Goal: Transaction & Acquisition: Purchase product/service

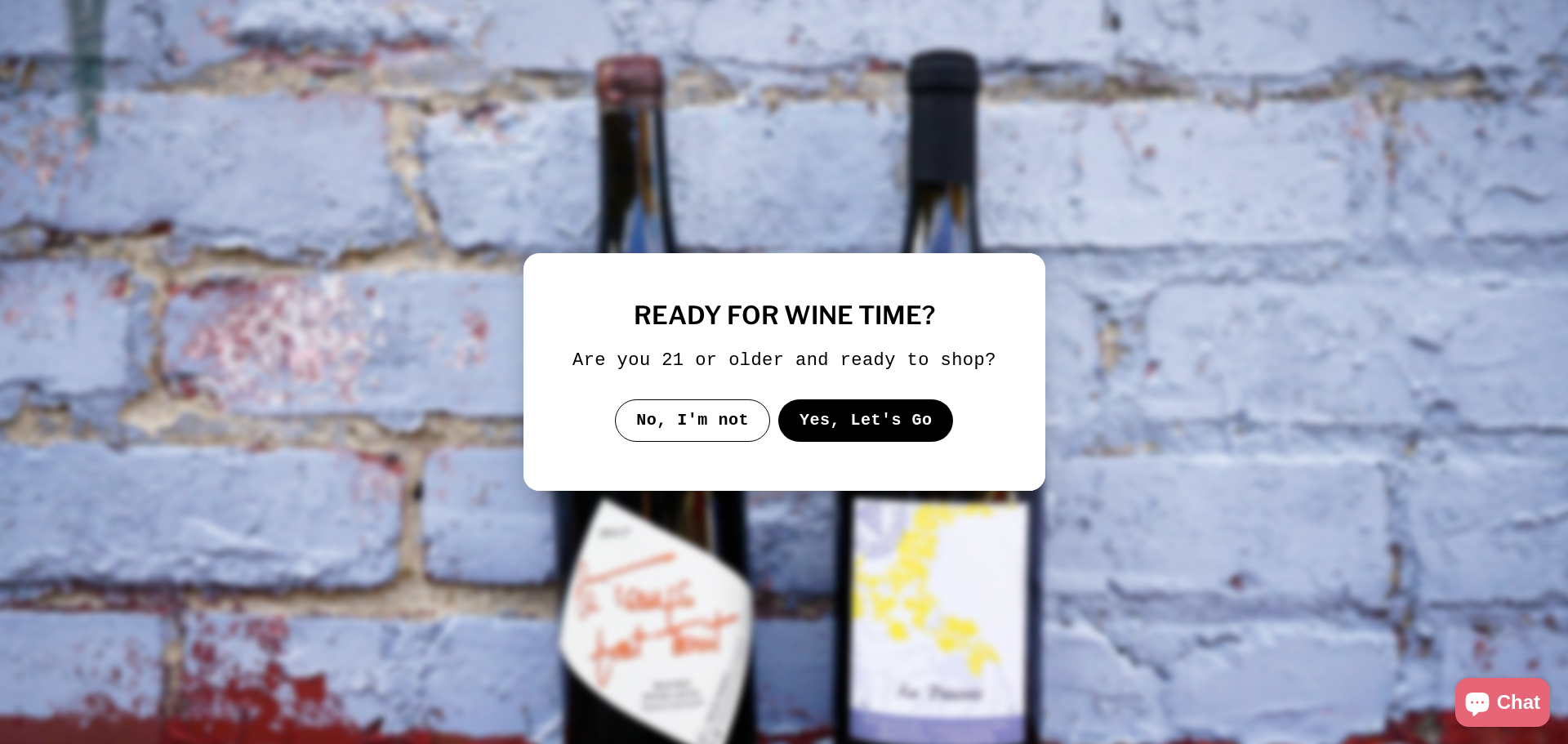
click at [872, 423] on button "Yes, Let's Go" at bounding box center [865, 421] width 176 height 43
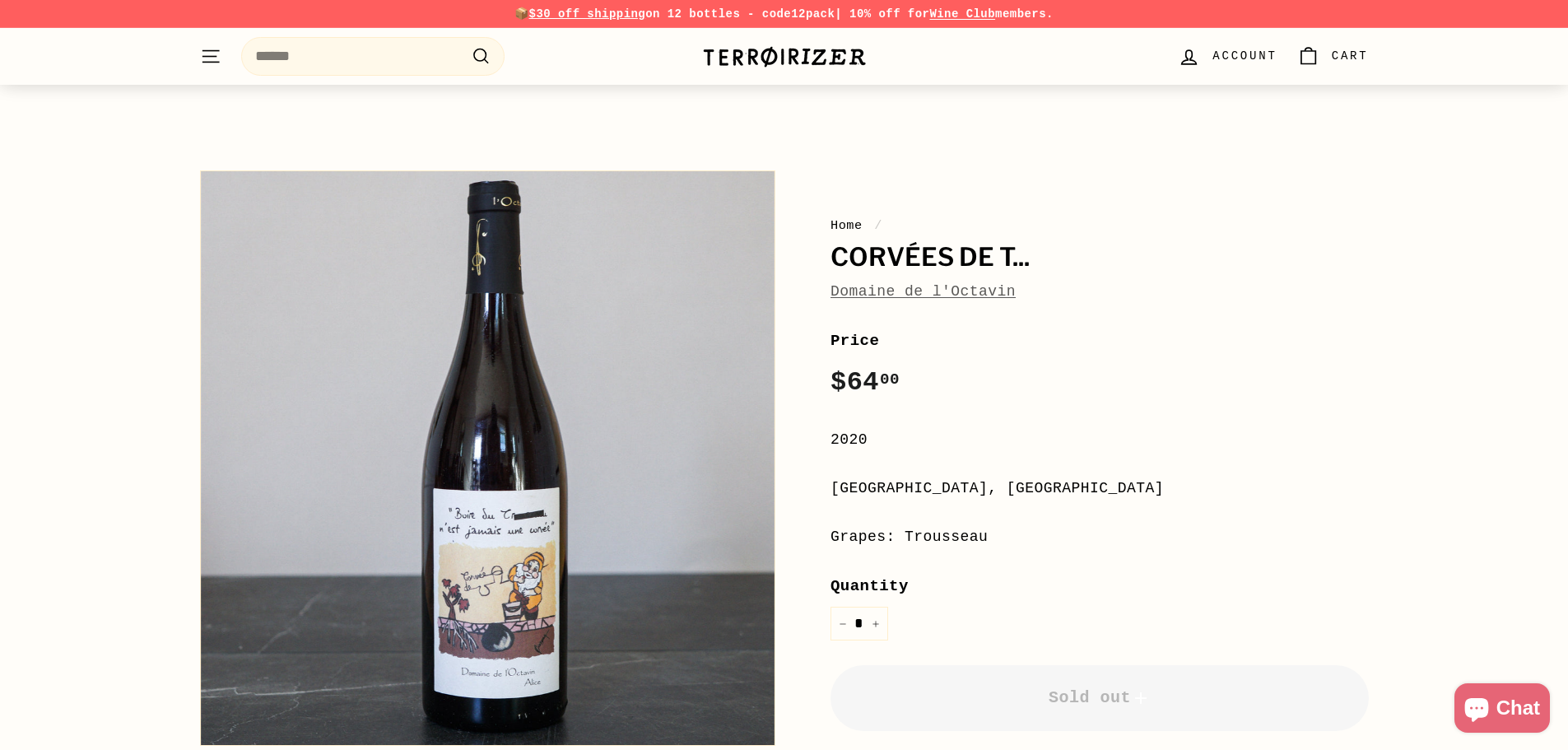
scroll to position [165, 0]
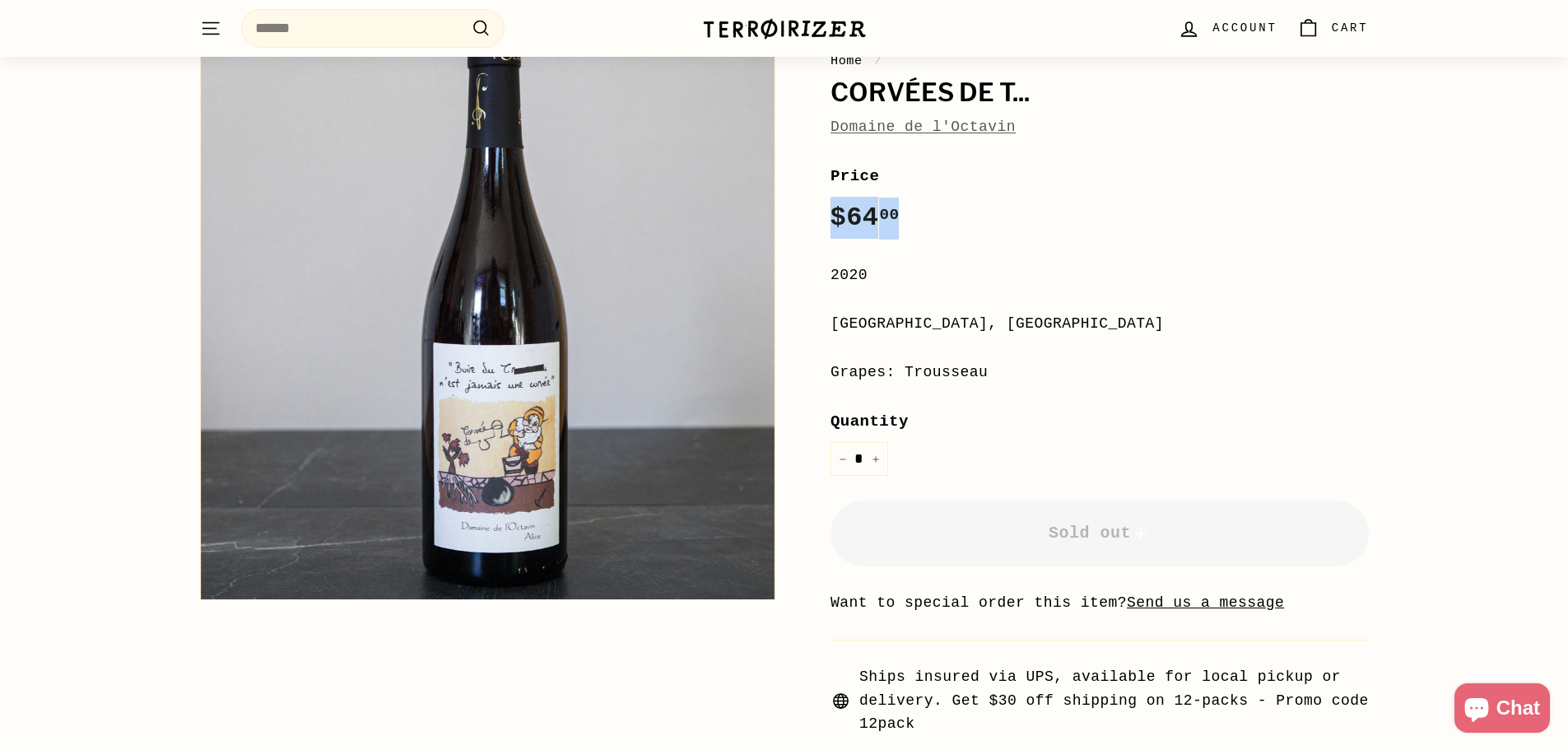
drag, startPoint x: 808, startPoint y: 213, endPoint x: 960, endPoint y: 218, distance: 152.1
click at [960, 218] on div "Home / Corvées de T... Domaine de l'Octavin Price Regular price $64 00 $64.00 /…" at bounding box center [1081, 366] width 575 height 738
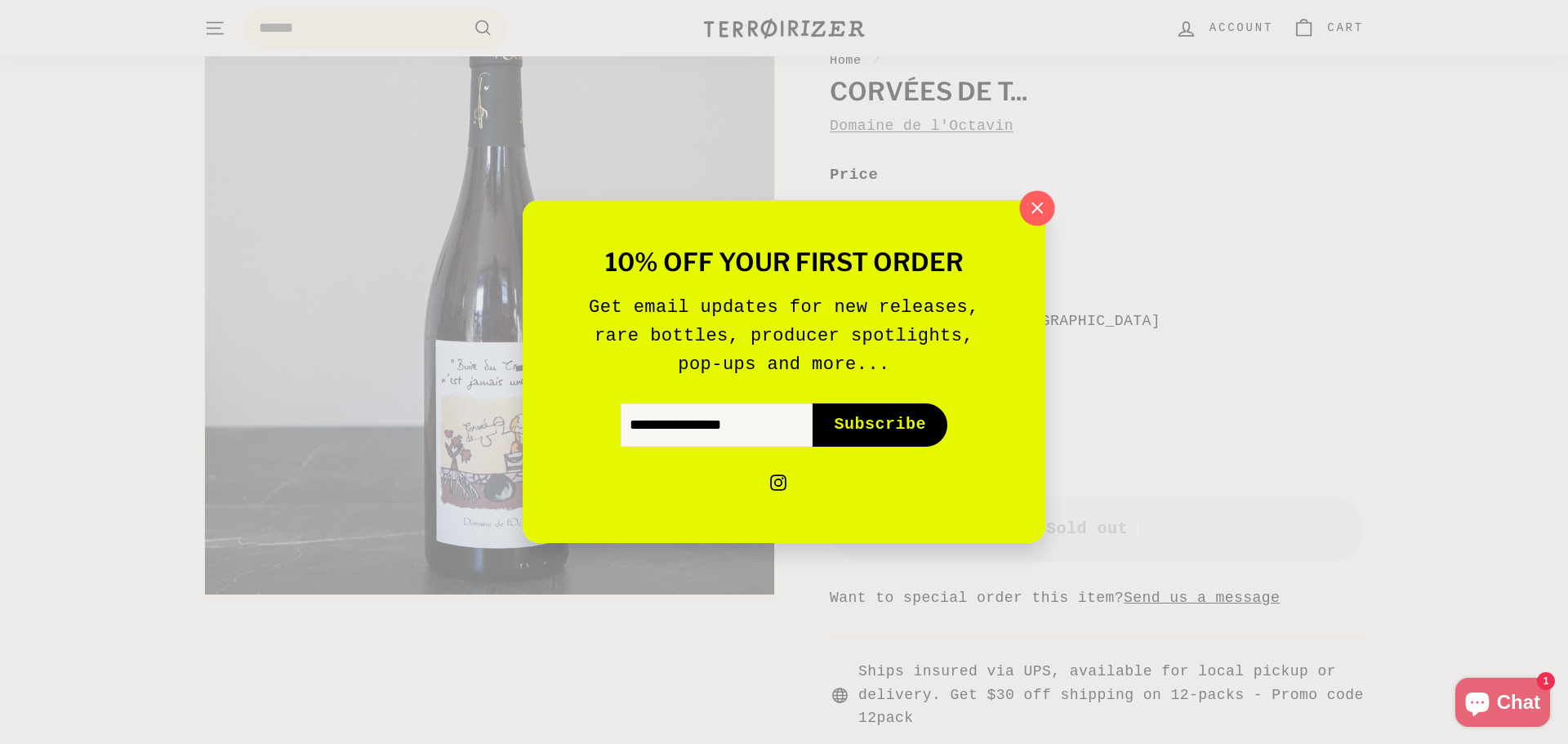
click at [1047, 202] on icon "button" at bounding box center [1037, 208] width 25 height 25
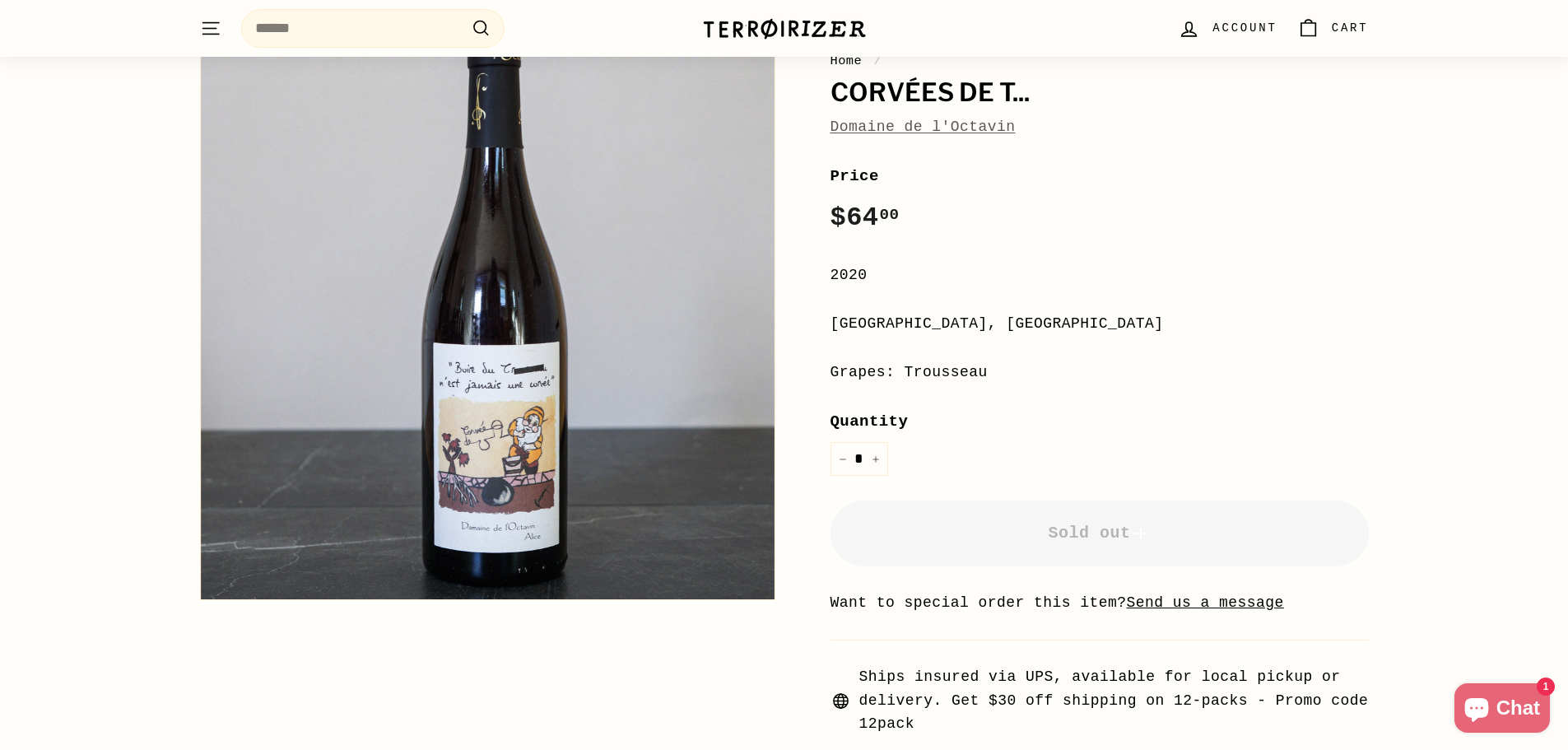
scroll to position [247, 0]
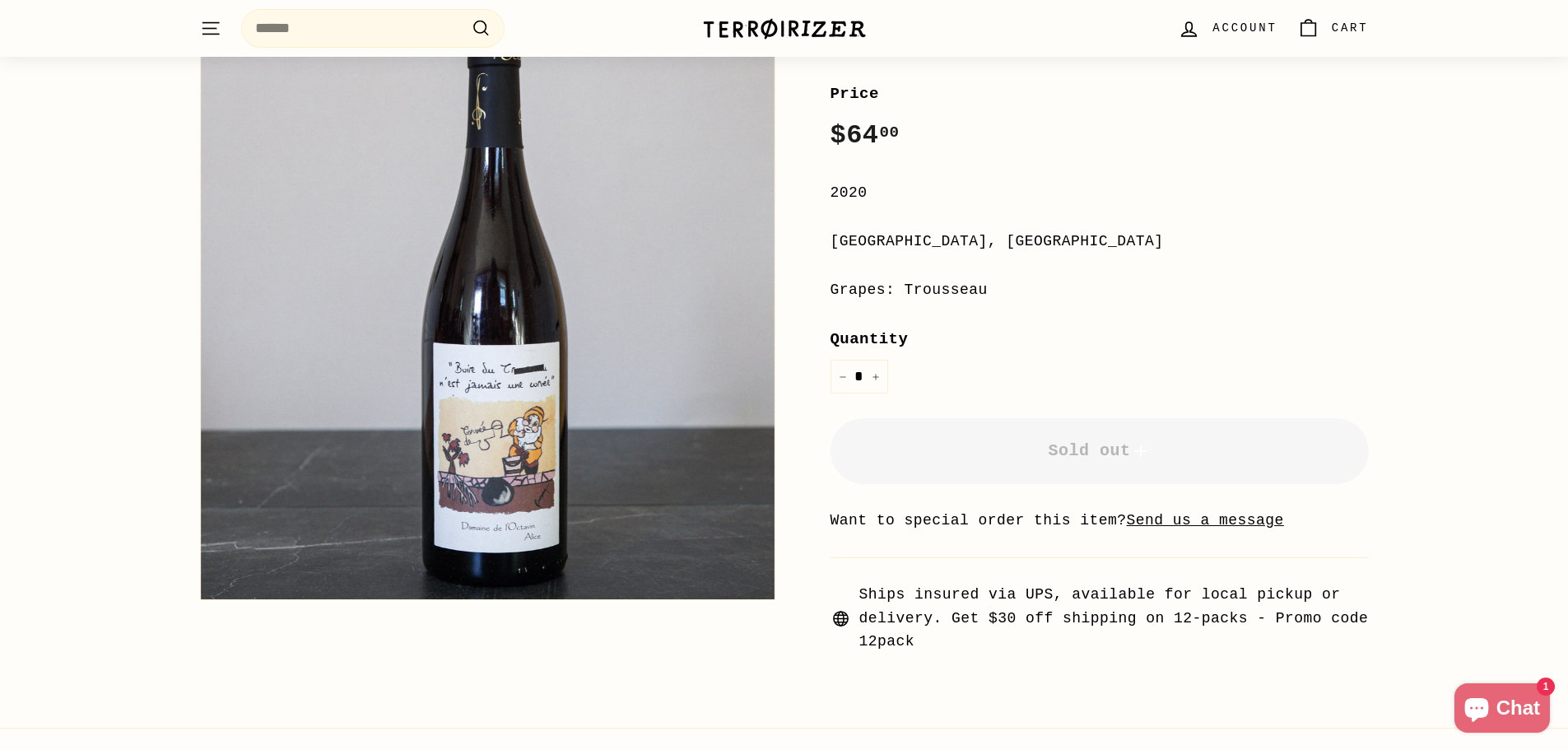
drag, startPoint x: 994, startPoint y: 290, endPoint x: 898, endPoint y: 294, distance: 96.1
click at [898, 294] on div "Grapes: Trousseau" at bounding box center [1099, 291] width 539 height 24
click at [925, 342] on label "Quantity" at bounding box center [1099, 339] width 539 height 25
click at [888, 360] on input "*" at bounding box center [859, 376] width 58 height 34
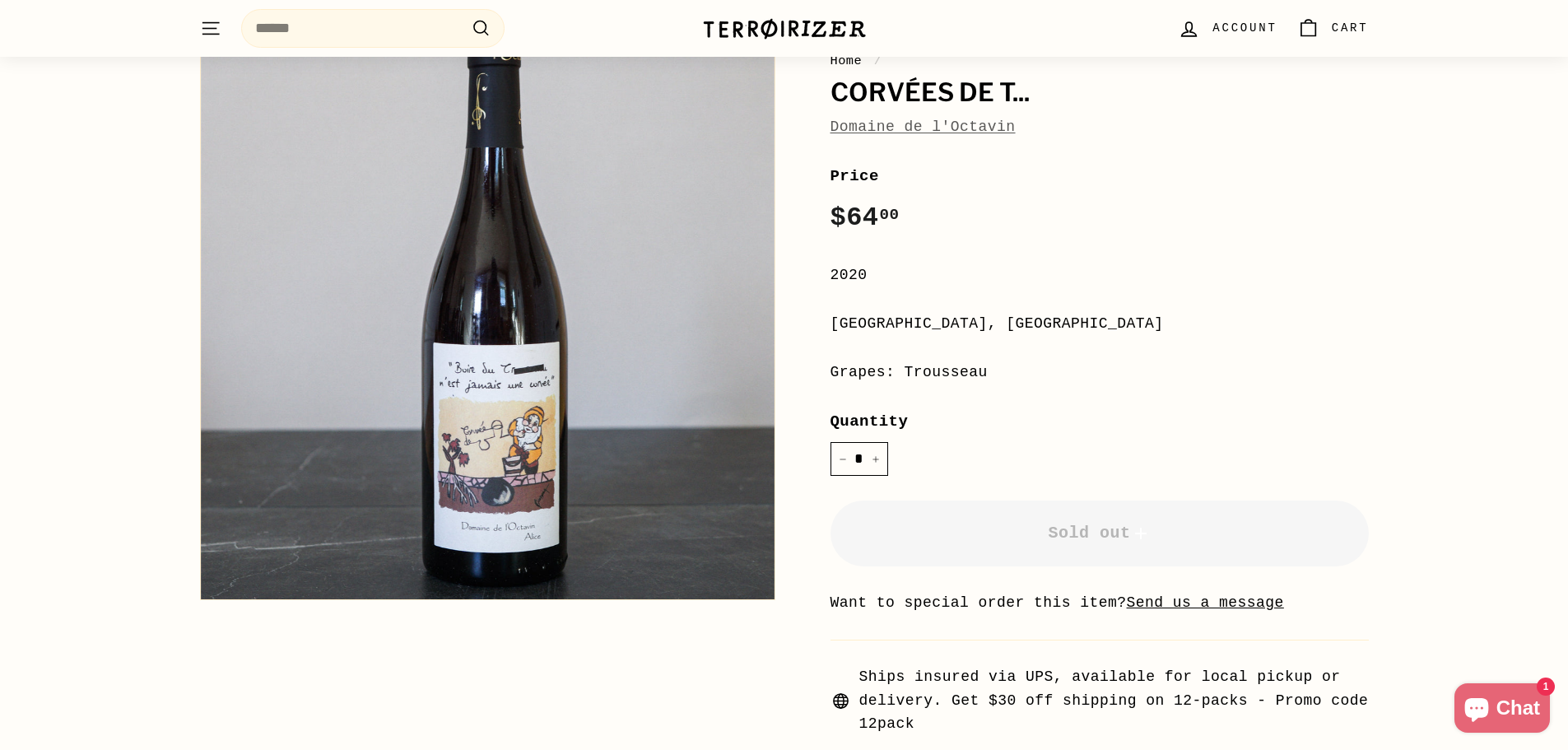
scroll to position [0, 0]
